Goal: Information Seeking & Learning: Learn about a topic

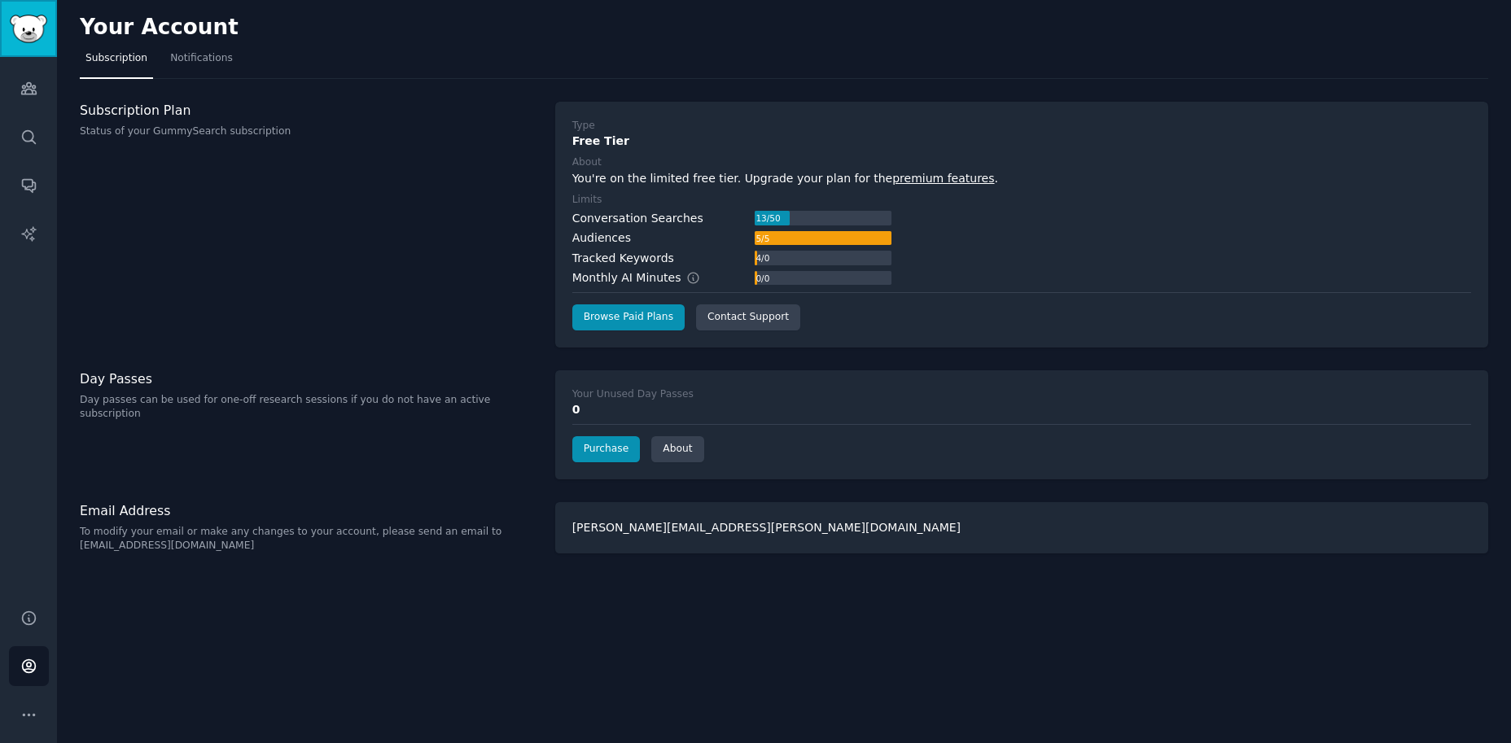
click at [18, 36] on img "Sidebar" at bounding box center [28, 29] width 37 height 28
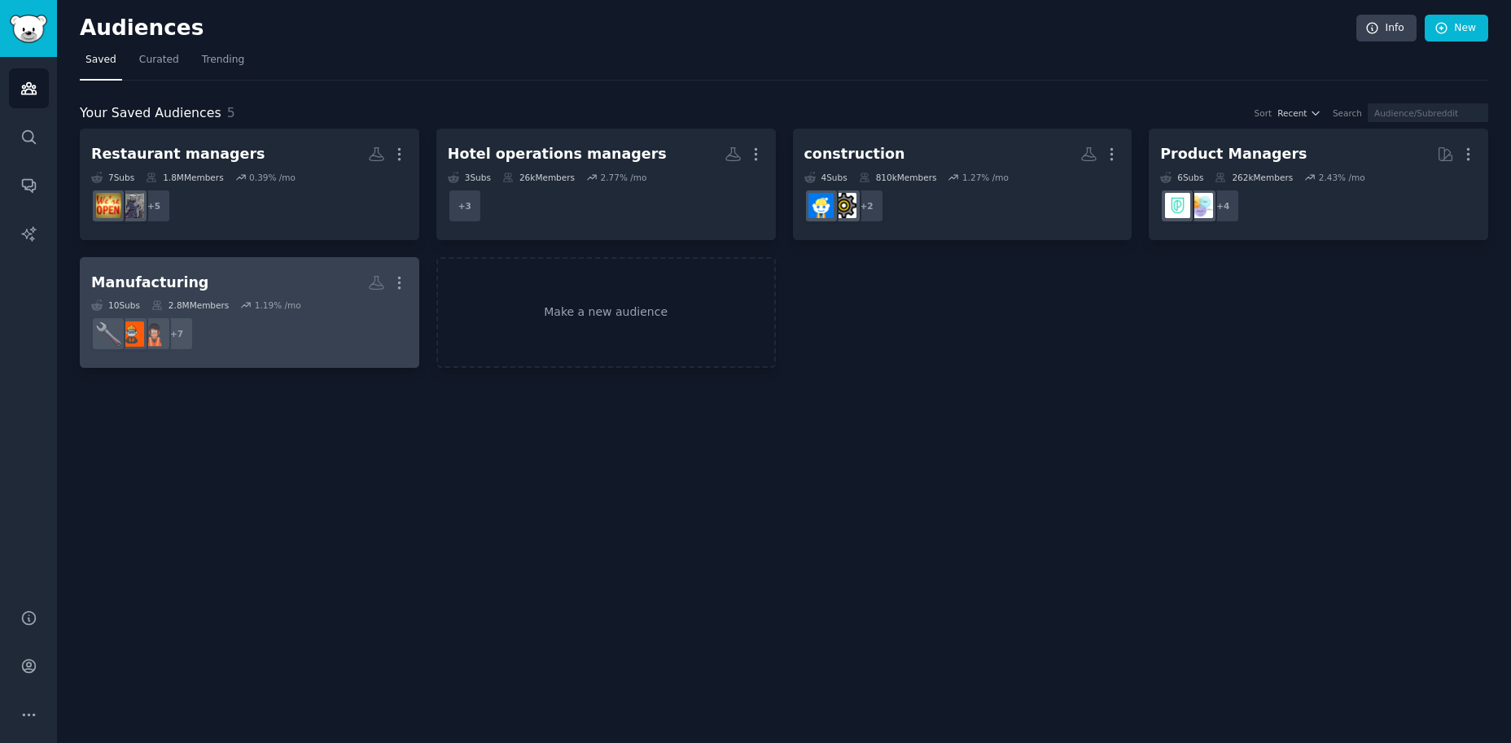
click at [160, 278] on div "Manufacturing" at bounding box center [149, 283] width 117 height 20
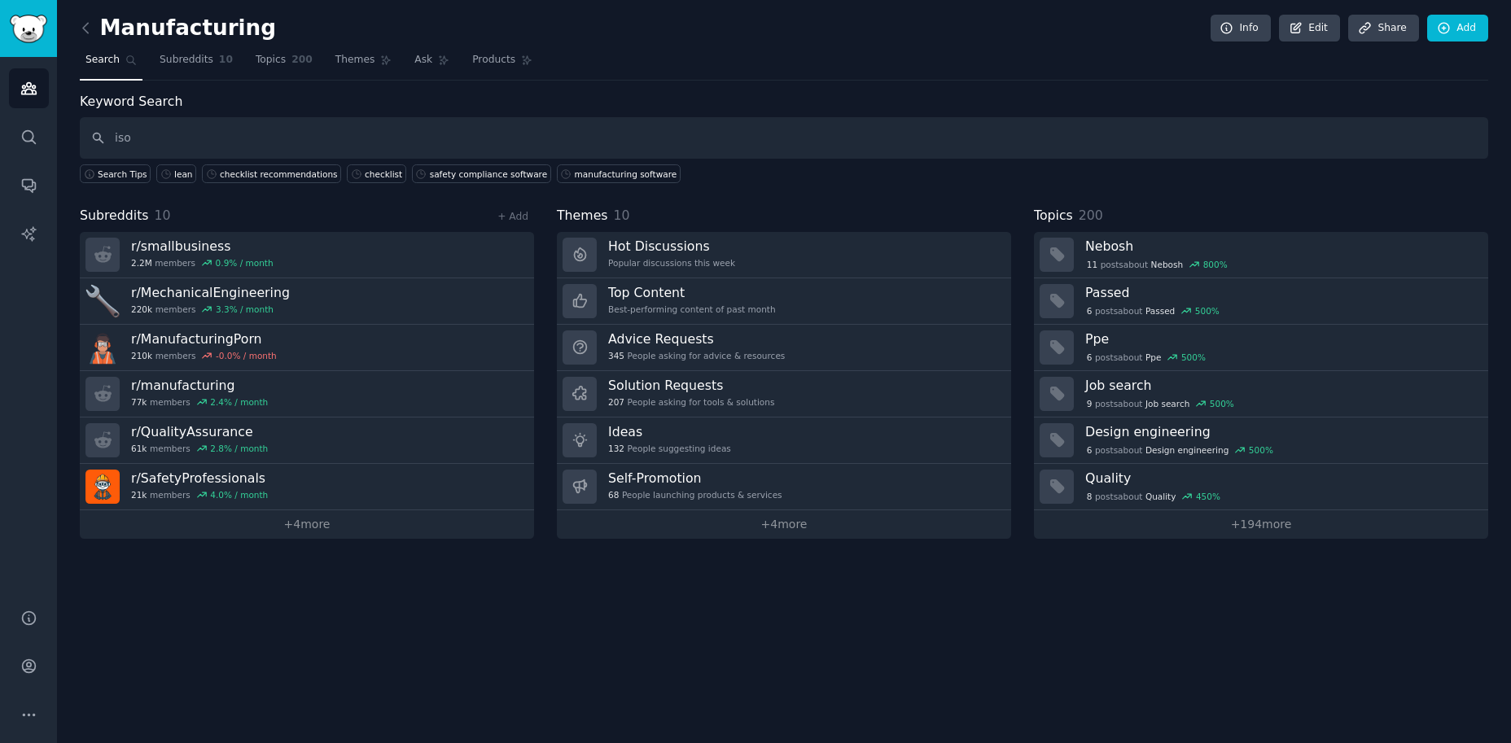
type input "iso"
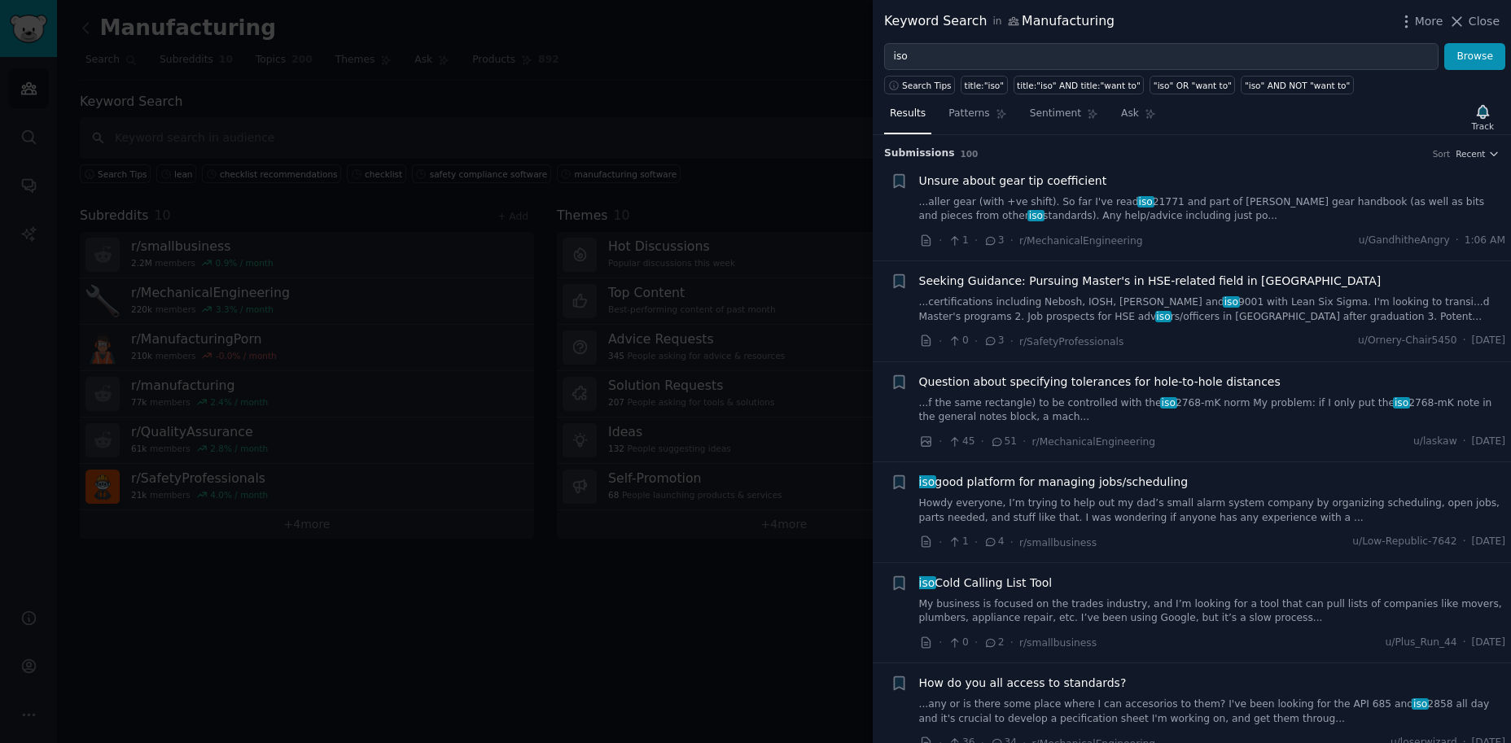
click at [944, 294] on div "Seeking Guidance: Pursuing Master's in HSE-related field in [GEOGRAPHIC_DATA] .…" at bounding box center [1212, 298] width 587 height 51
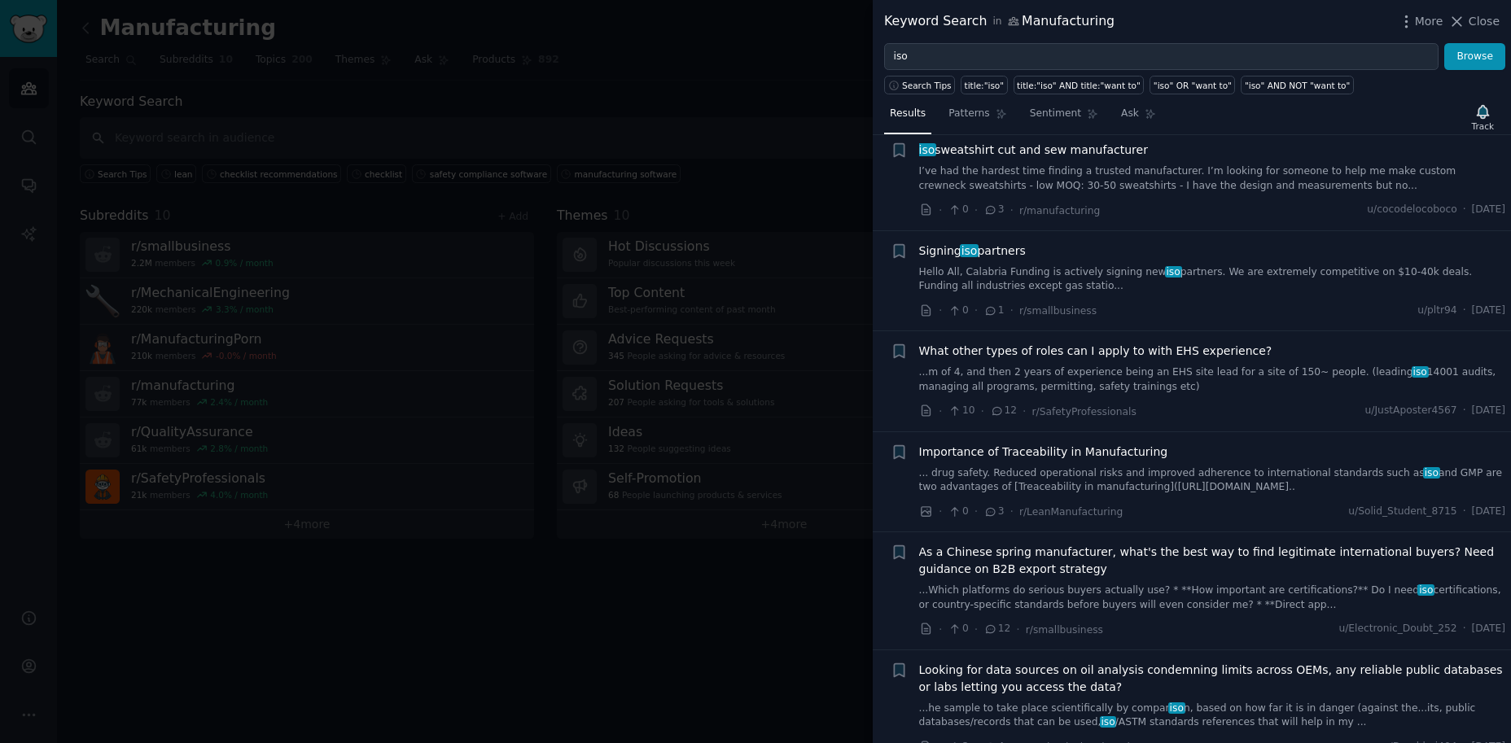
scroll to position [979, 0]
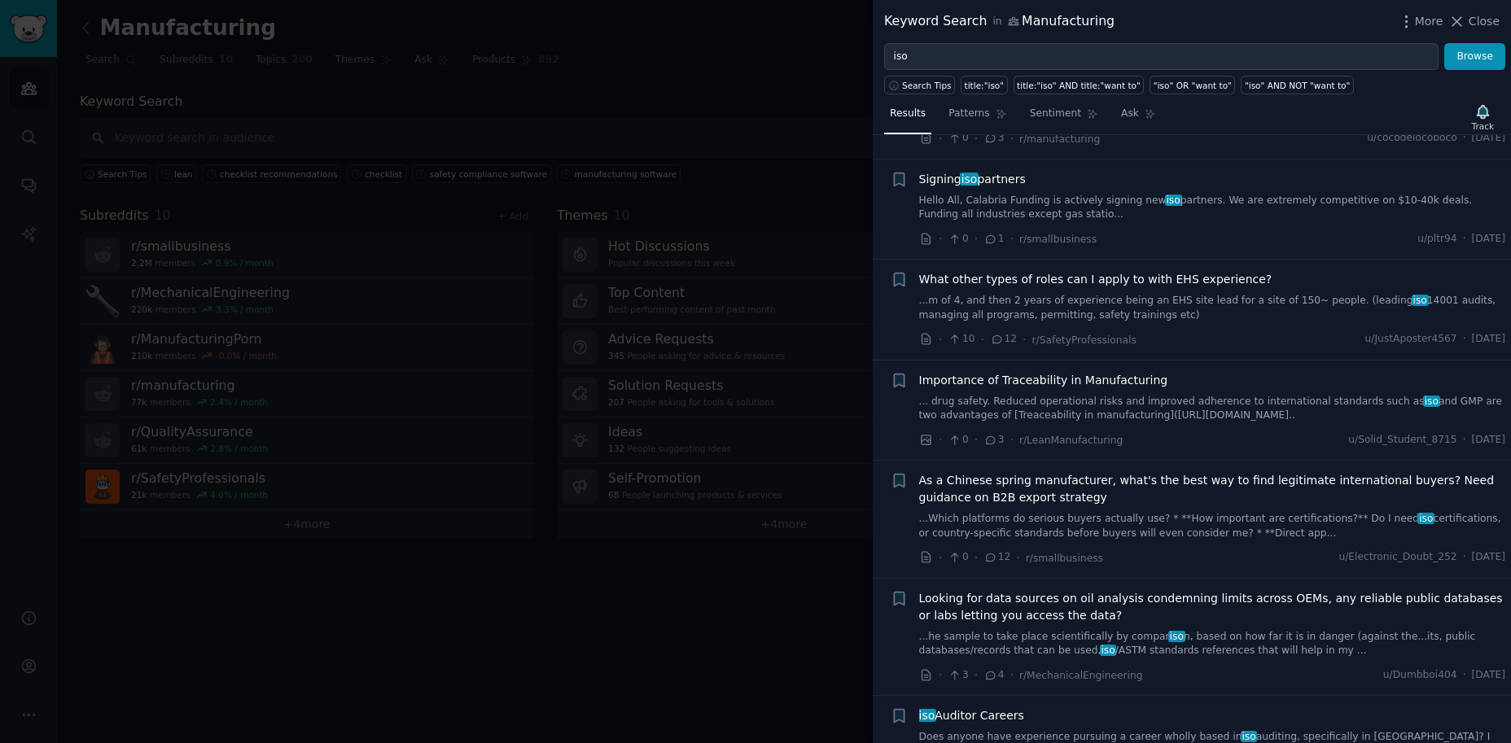
drag, startPoint x: 541, startPoint y: 202, endPoint x: 504, endPoint y: 203, distance: 36.6
click at [541, 202] on div at bounding box center [755, 371] width 1511 height 743
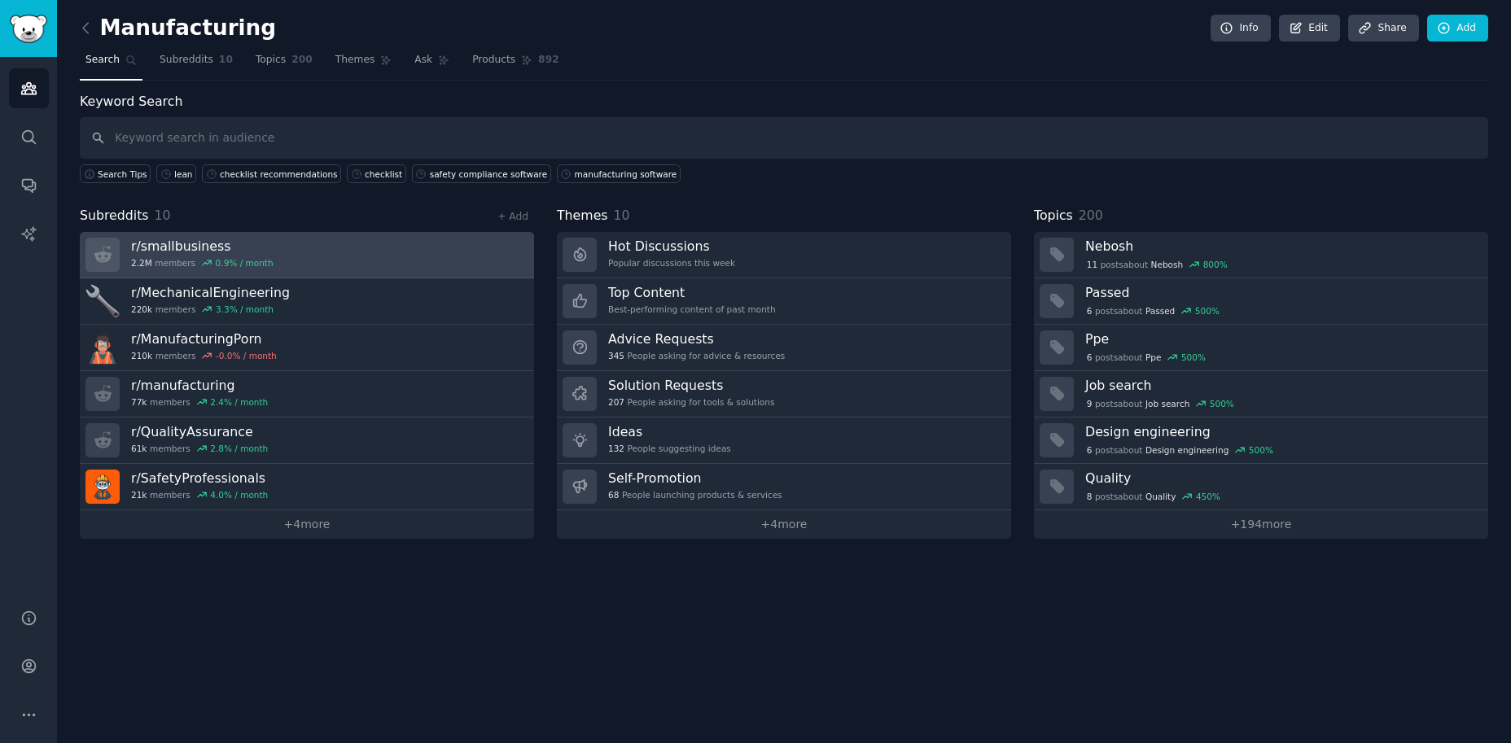
click at [322, 261] on link "r/ smallbusiness 2.2M members 0.9 % / month" at bounding box center [307, 255] width 454 height 46
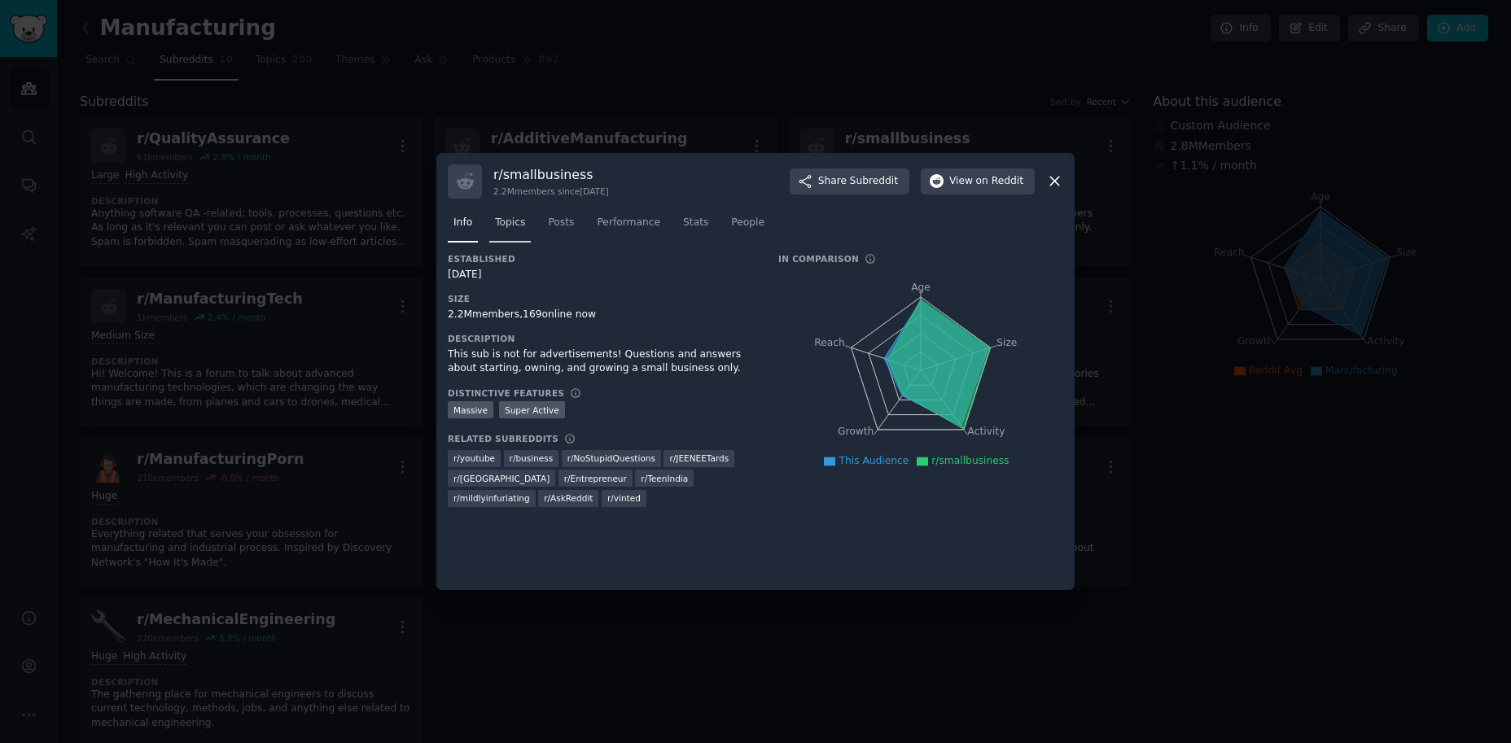
click at [522, 221] on span "Topics" at bounding box center [510, 223] width 30 height 15
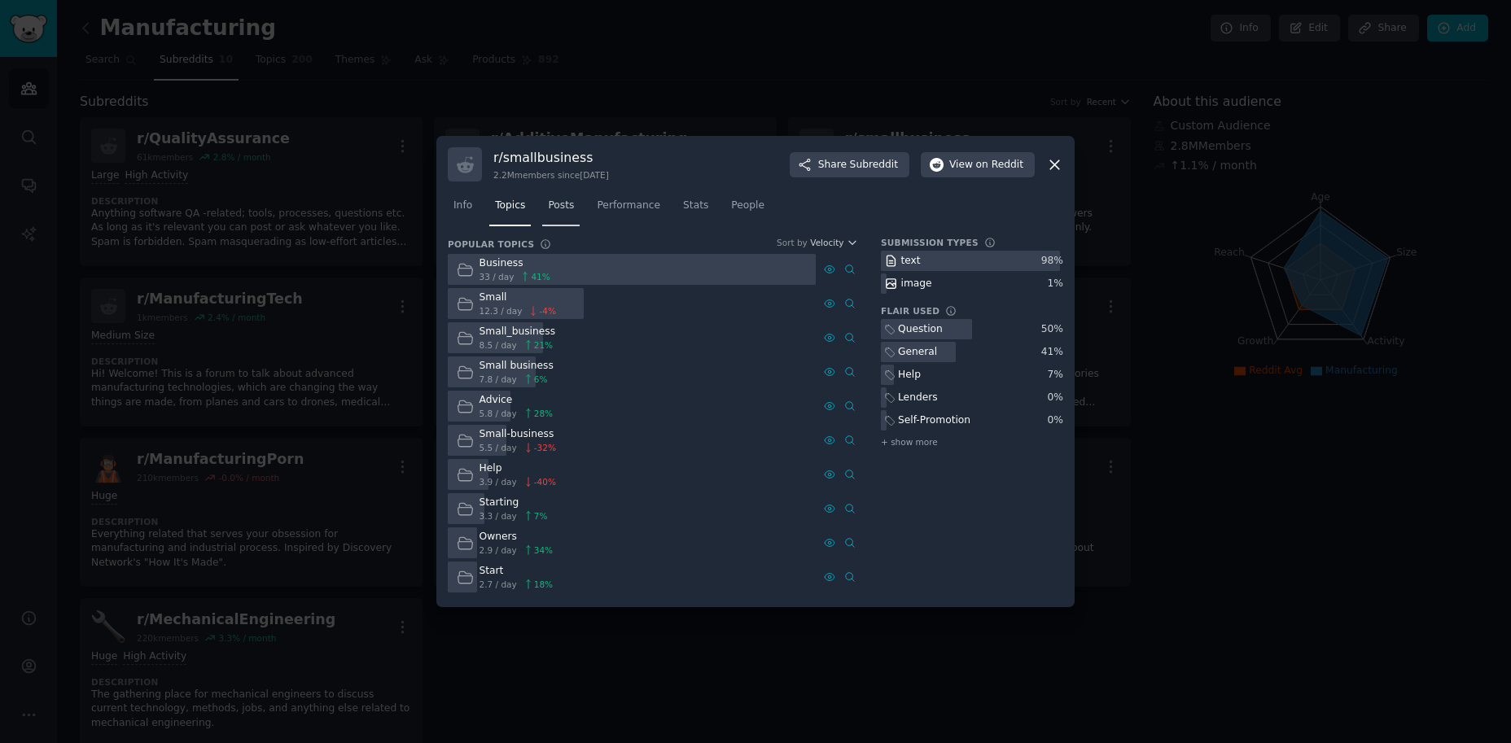
click at [562, 208] on span "Posts" at bounding box center [561, 206] width 26 height 15
